Goal: Transaction & Acquisition: Purchase product/service

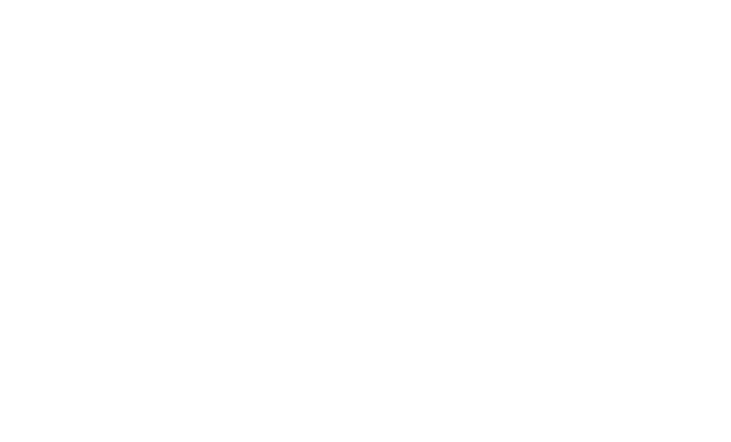
scroll to position [40, 0]
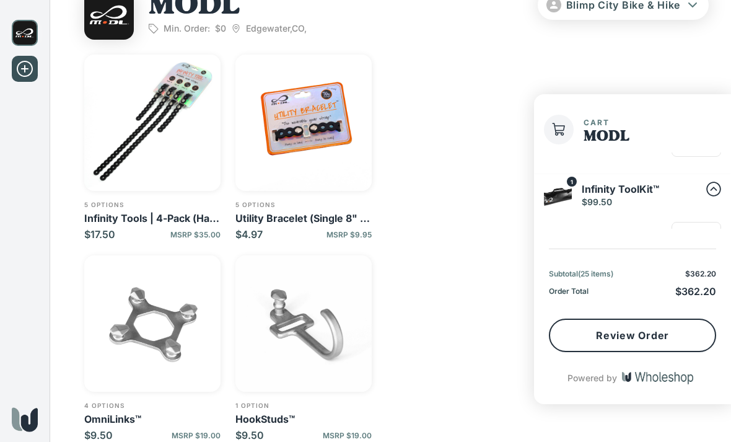
scroll to position [623, 0]
click at [665, 352] on button "Review Order" at bounding box center [632, 335] width 167 height 33
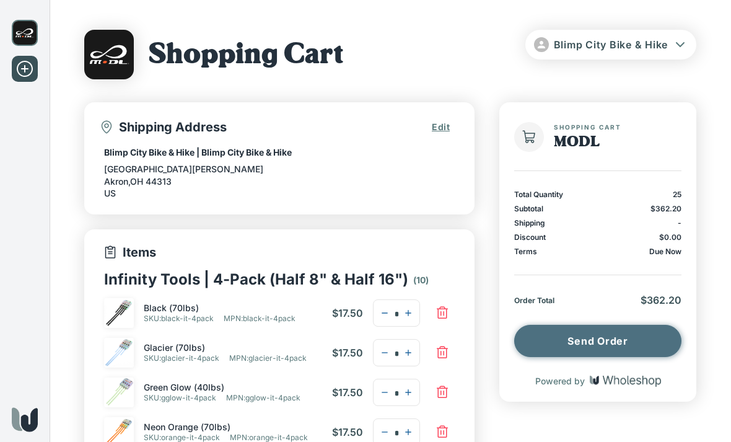
click at [620, 336] on button "Send Order" at bounding box center [597, 341] width 167 height 32
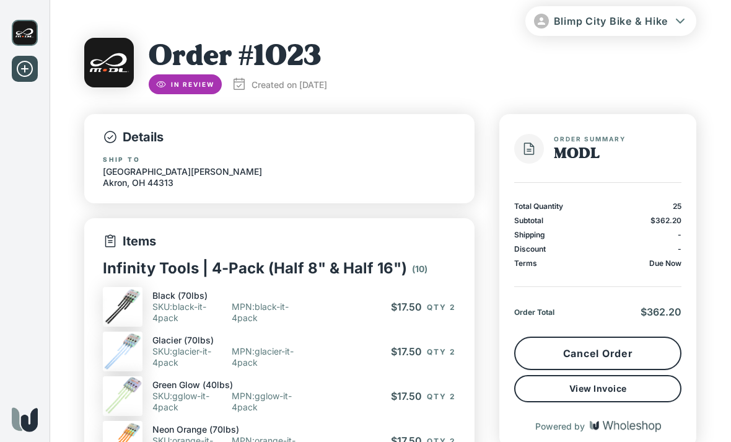
scroll to position [25, 0]
